Goal: Task Accomplishment & Management: Manage account settings

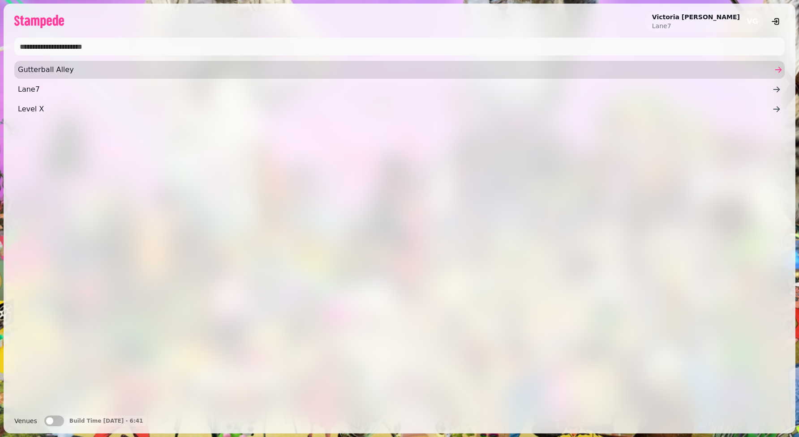
click at [181, 78] on link "Gutterball Alley" at bounding box center [399, 70] width 770 height 18
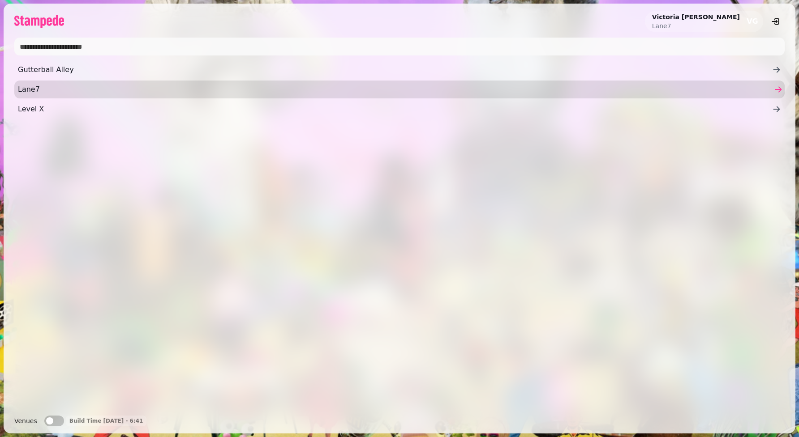
click at [38, 90] on span "Lane7" at bounding box center [395, 89] width 754 height 11
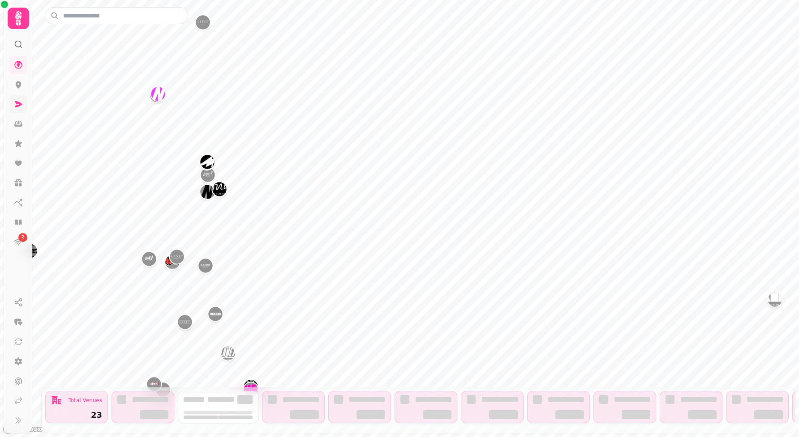
click at [15, 111] on link at bounding box center [18, 104] width 18 height 18
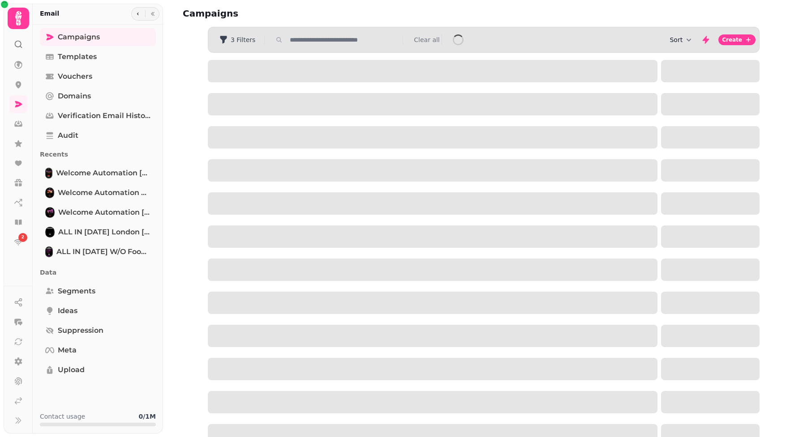
click at [680, 40] on button "Sort" at bounding box center [681, 39] width 24 height 9
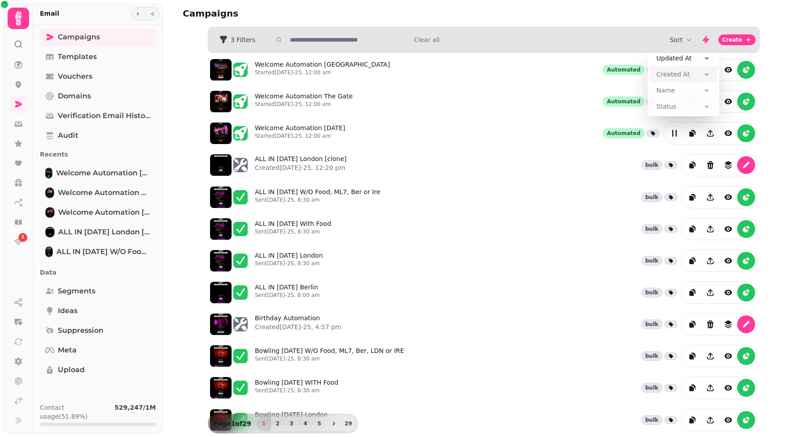
click at [679, 69] on button "Created At" at bounding box center [683, 74] width 68 height 16
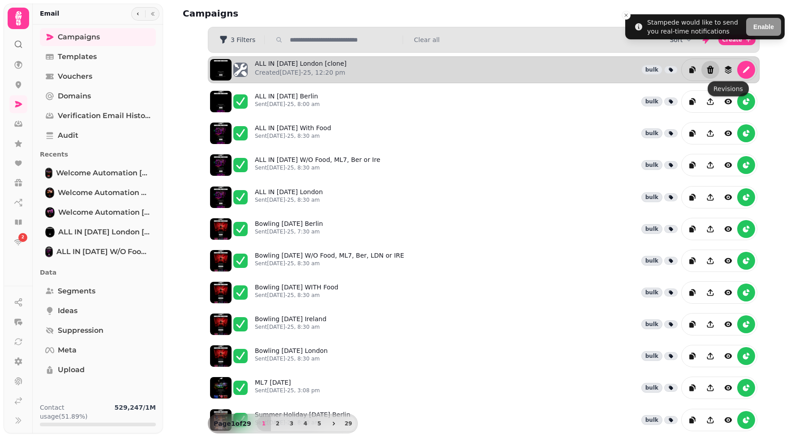
click at [706, 70] on icon "Delete" at bounding box center [710, 69] width 9 height 9
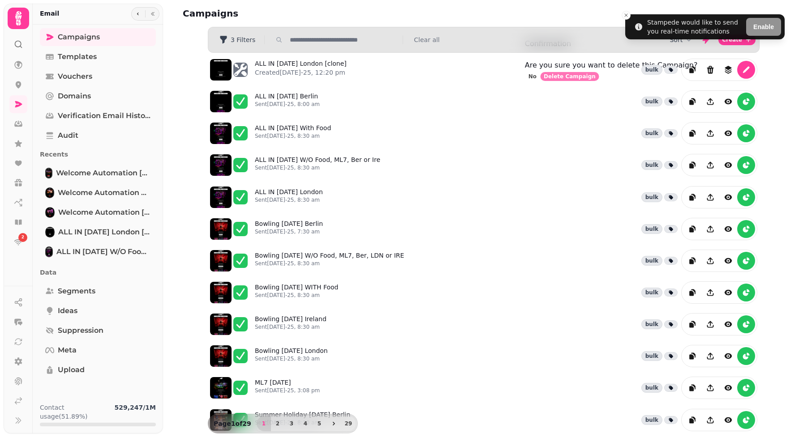
click at [595, 79] on span "Delete Campaign" at bounding box center [570, 76] width 52 height 5
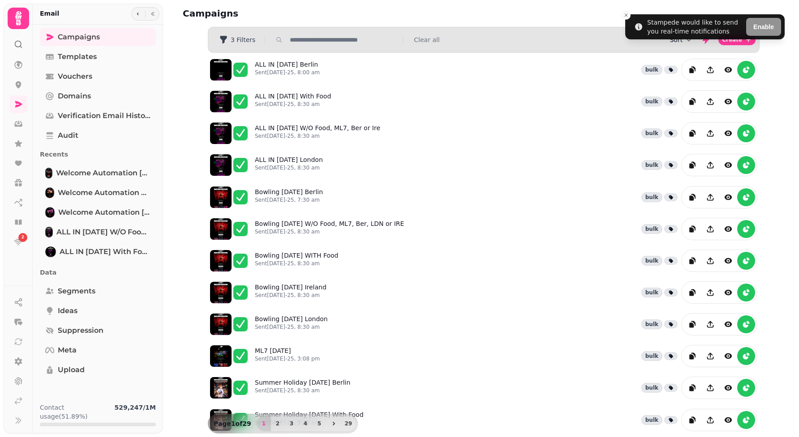
click at [688, 41] on icon "button" at bounding box center [688, 39] width 9 height 9
click at [774, 90] on div "Campaigns Filters 3 Filters Clear all Sort Create ALL IN [DATE] Berlin Sent [DA…" at bounding box center [481, 218] width 636 height 437
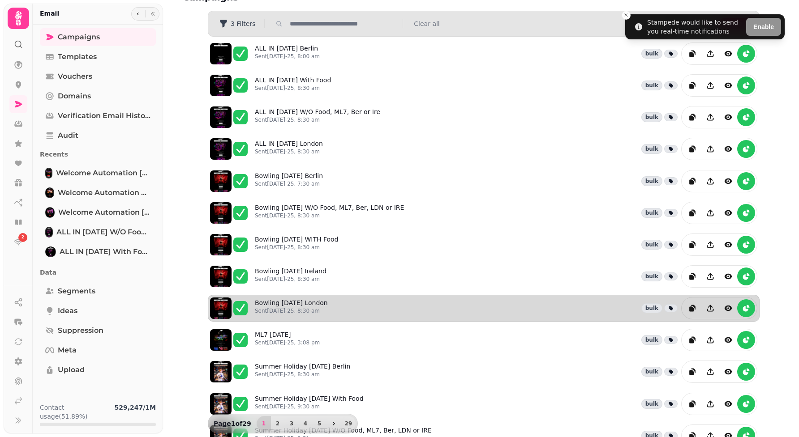
scroll to position [19, 0]
